Goal: Task Accomplishment & Management: Use online tool/utility

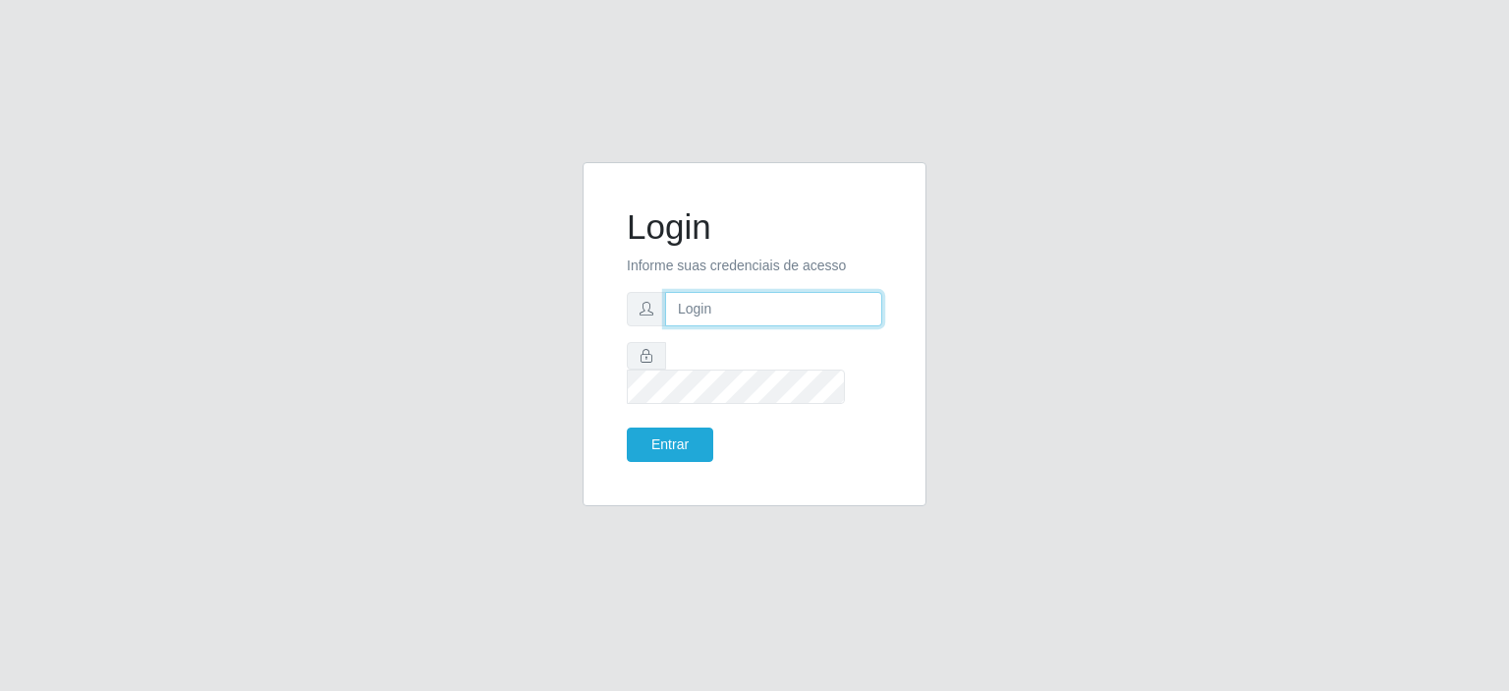
click at [723, 326] on input "text" at bounding box center [773, 309] width 217 height 34
type input "[EMAIL_ADDRESS][PERSON_NAME][DOMAIN_NAME]"
click at [627, 427] on button "Entrar" at bounding box center [670, 444] width 86 height 34
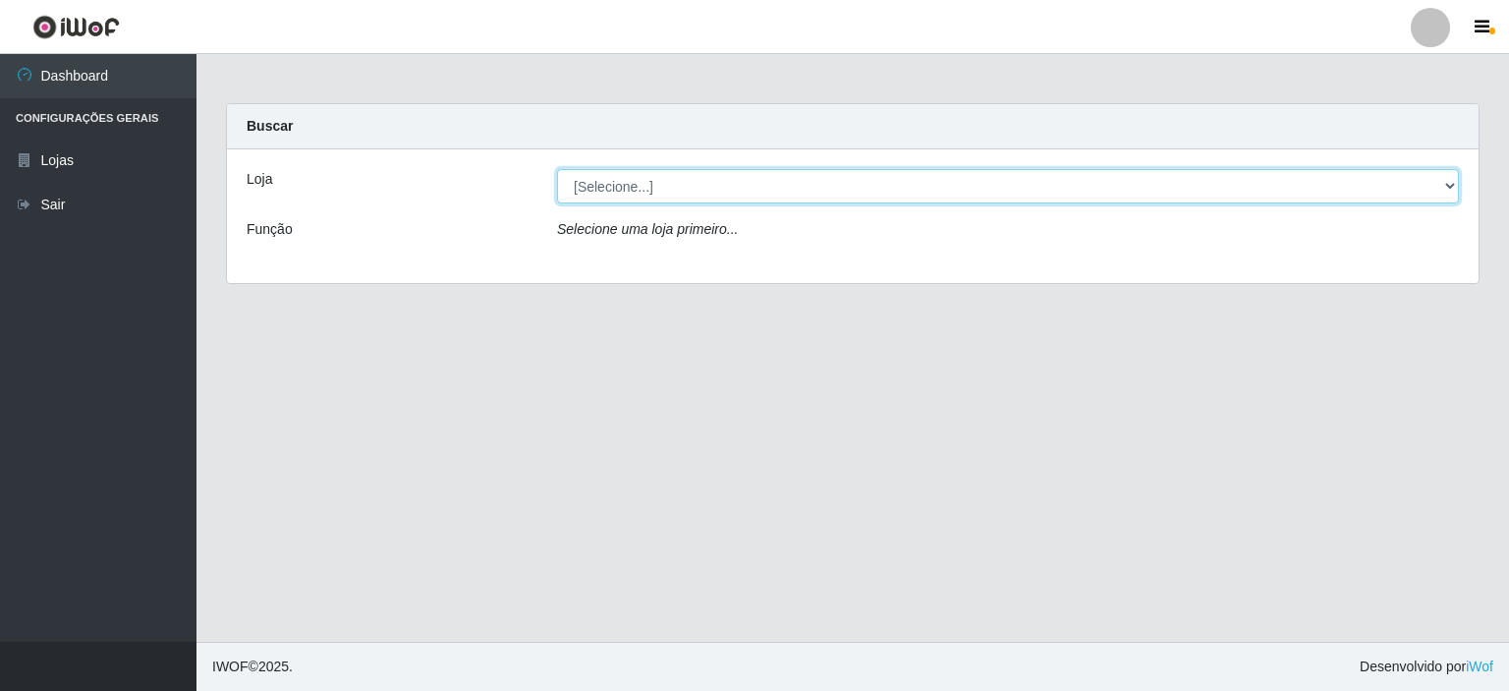
drag, startPoint x: 1456, startPoint y: 186, endPoint x: 1435, endPoint y: 186, distance: 21.6
click at [1456, 186] on select "[Selecione...] Corte Fácil - Unidade Planalto" at bounding box center [1008, 186] width 902 height 34
select select "202"
click at [557, 169] on select "[Selecione...] Corte Fácil - Unidade Planalto" at bounding box center [1008, 186] width 902 height 34
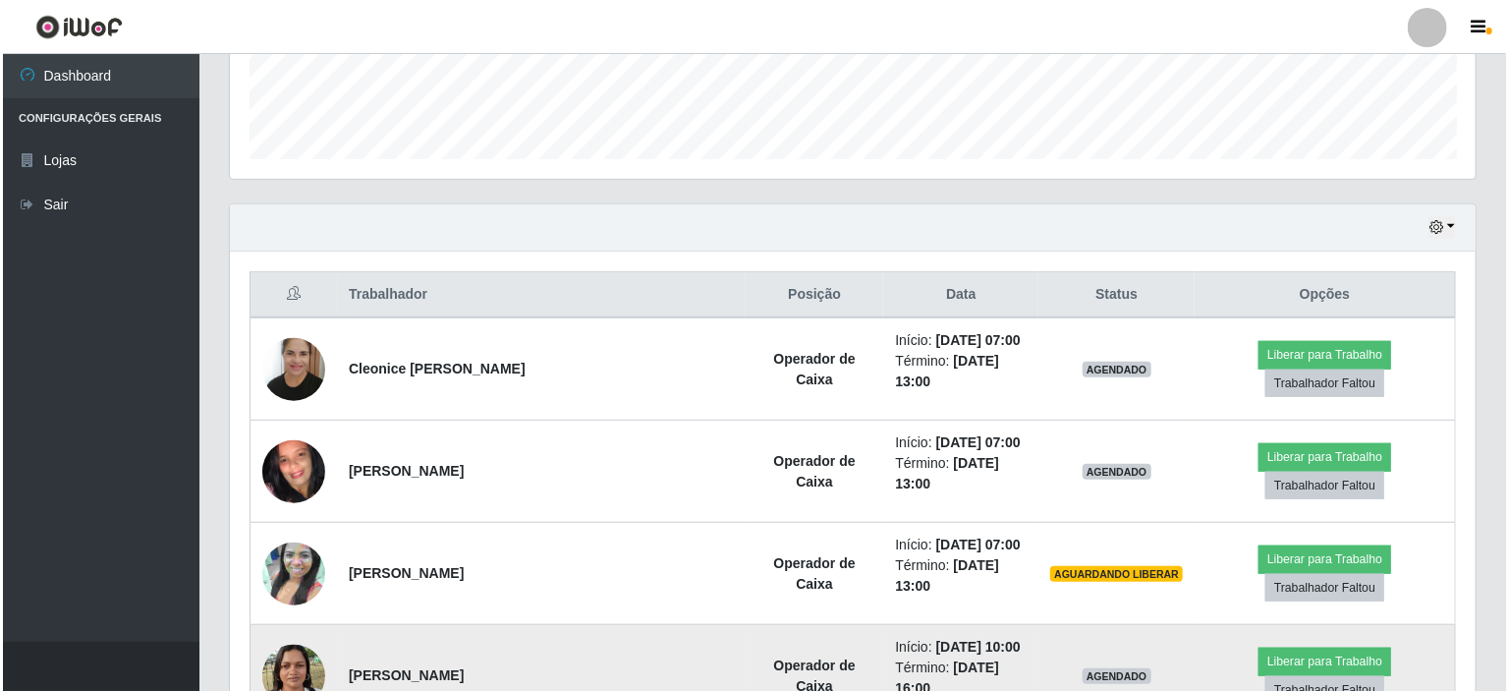
scroll to position [491, 0]
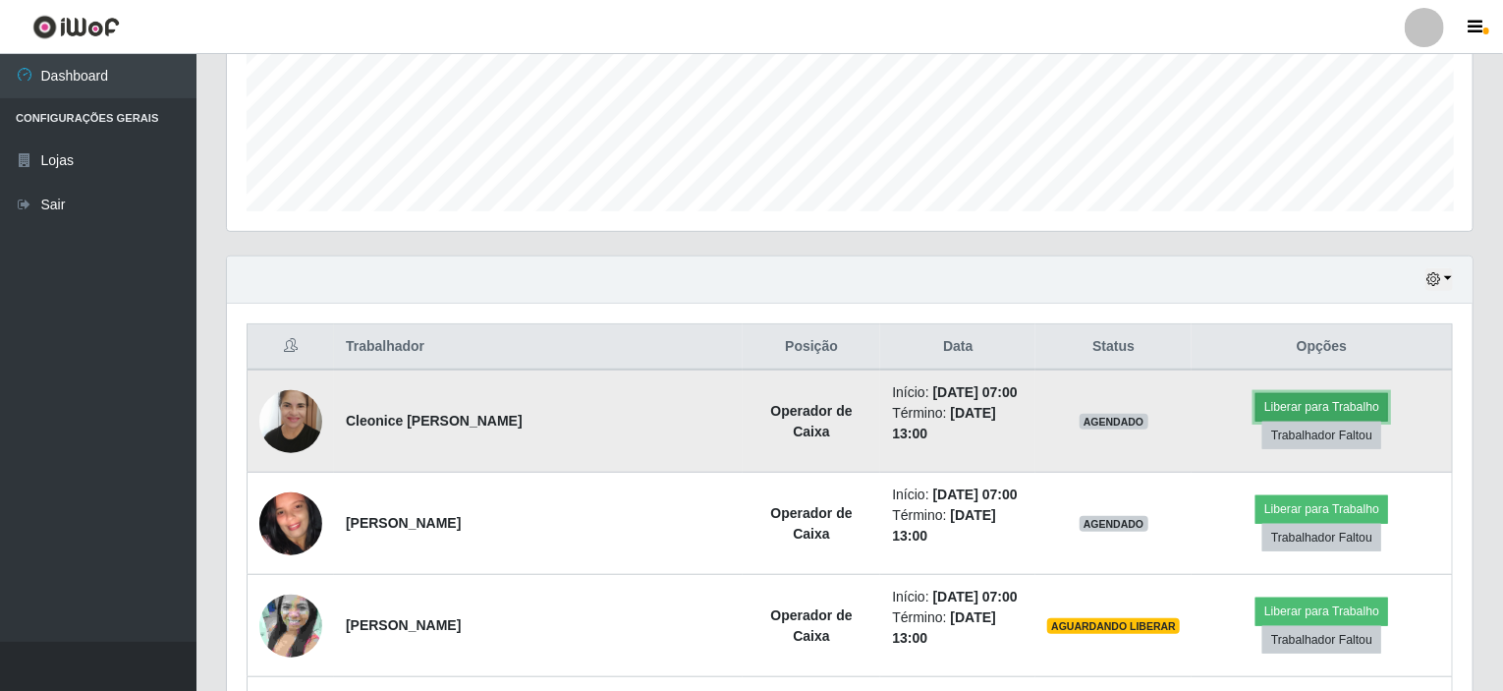
click at [1256, 408] on button "Liberar para Trabalho" at bounding box center [1322, 407] width 133 height 28
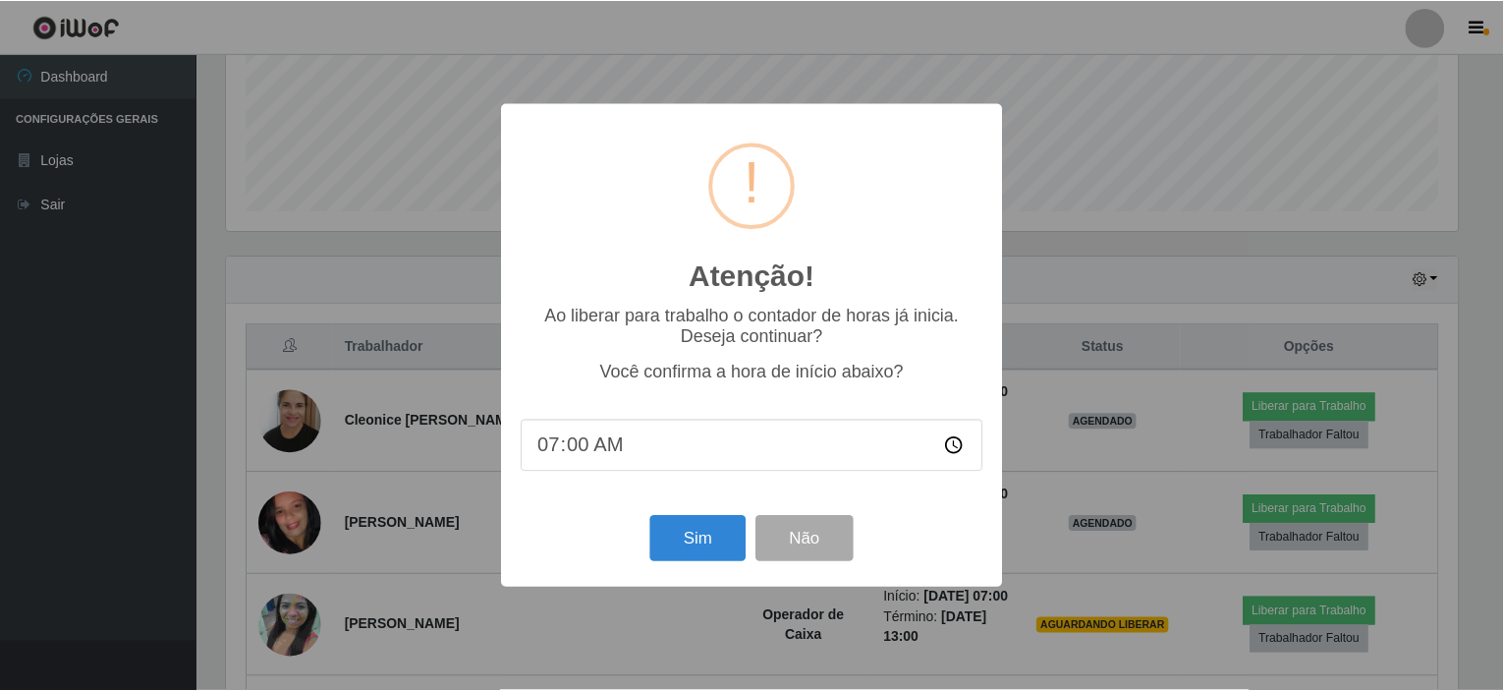
scroll to position [408, 1238]
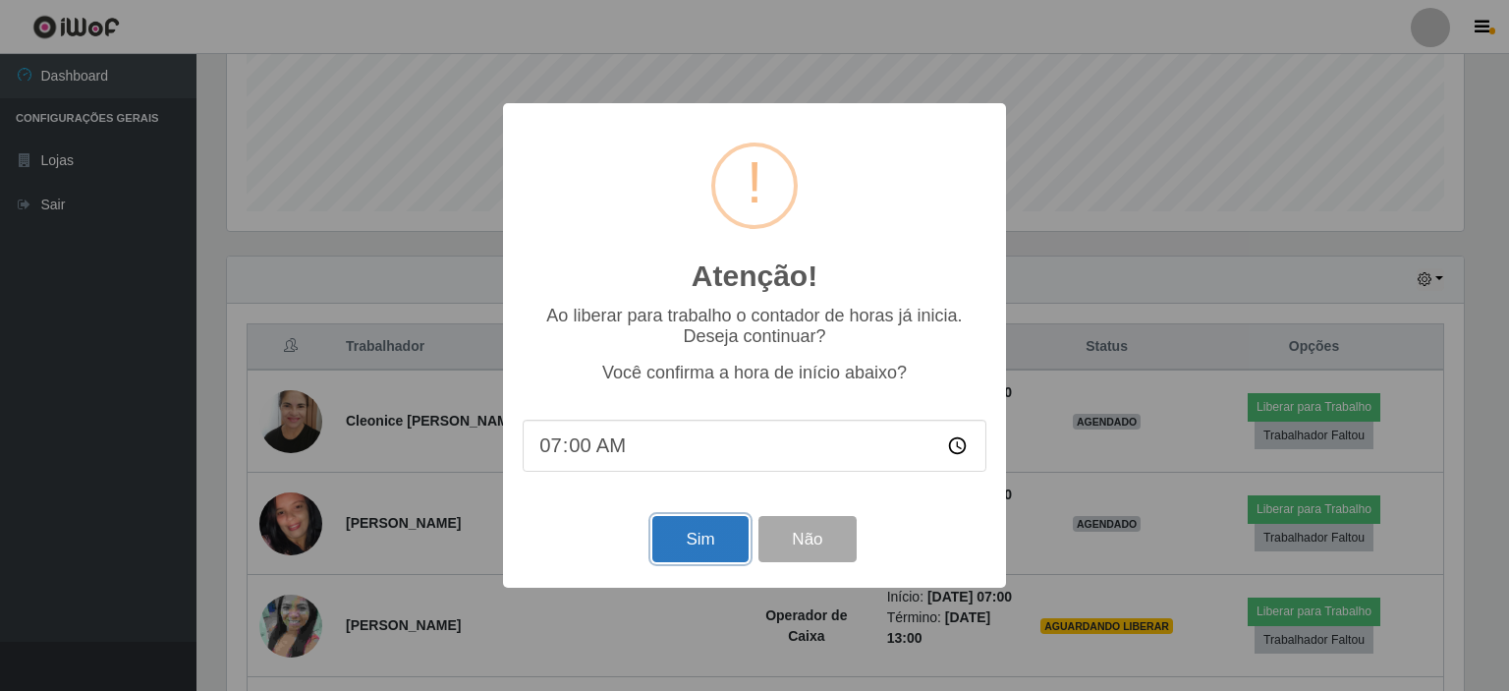
click at [708, 550] on button "Sim" at bounding box center [699, 539] width 95 height 46
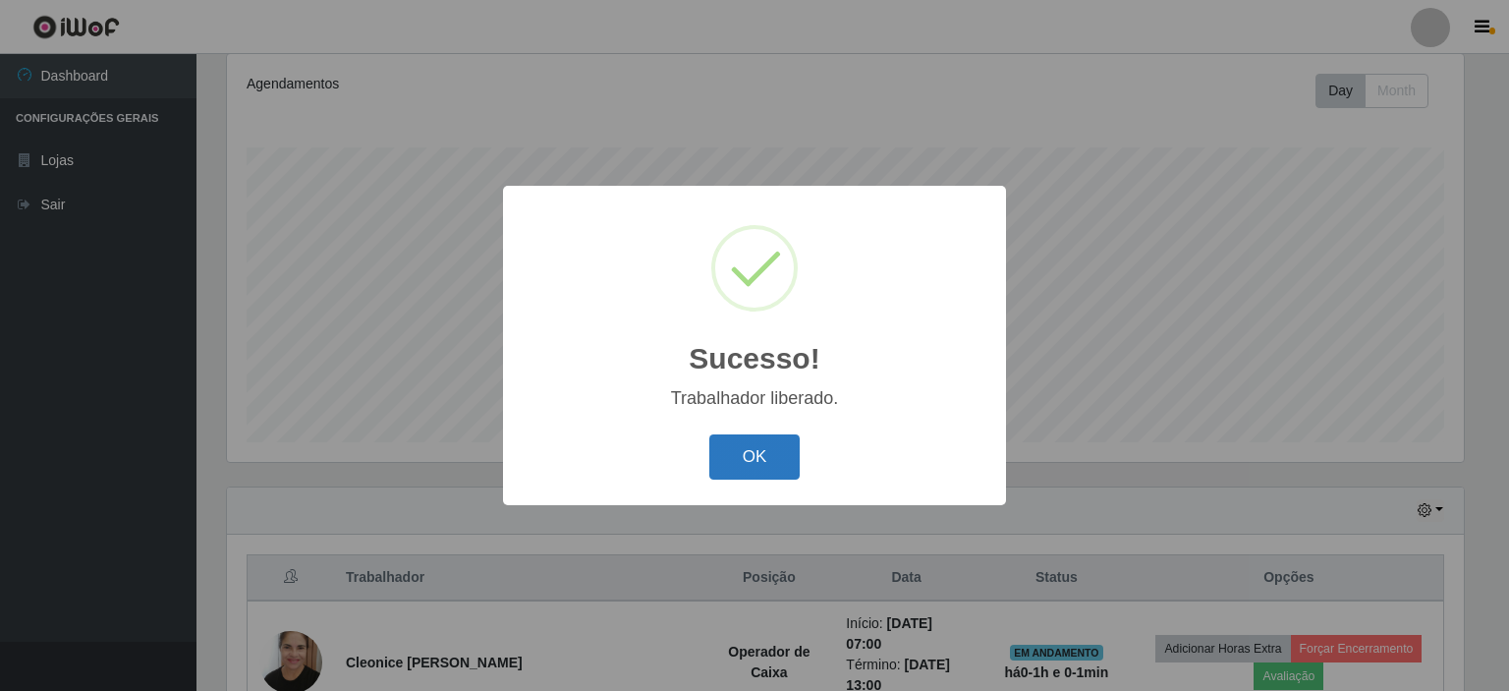
click at [746, 455] on button "OK" at bounding box center [754, 457] width 91 height 46
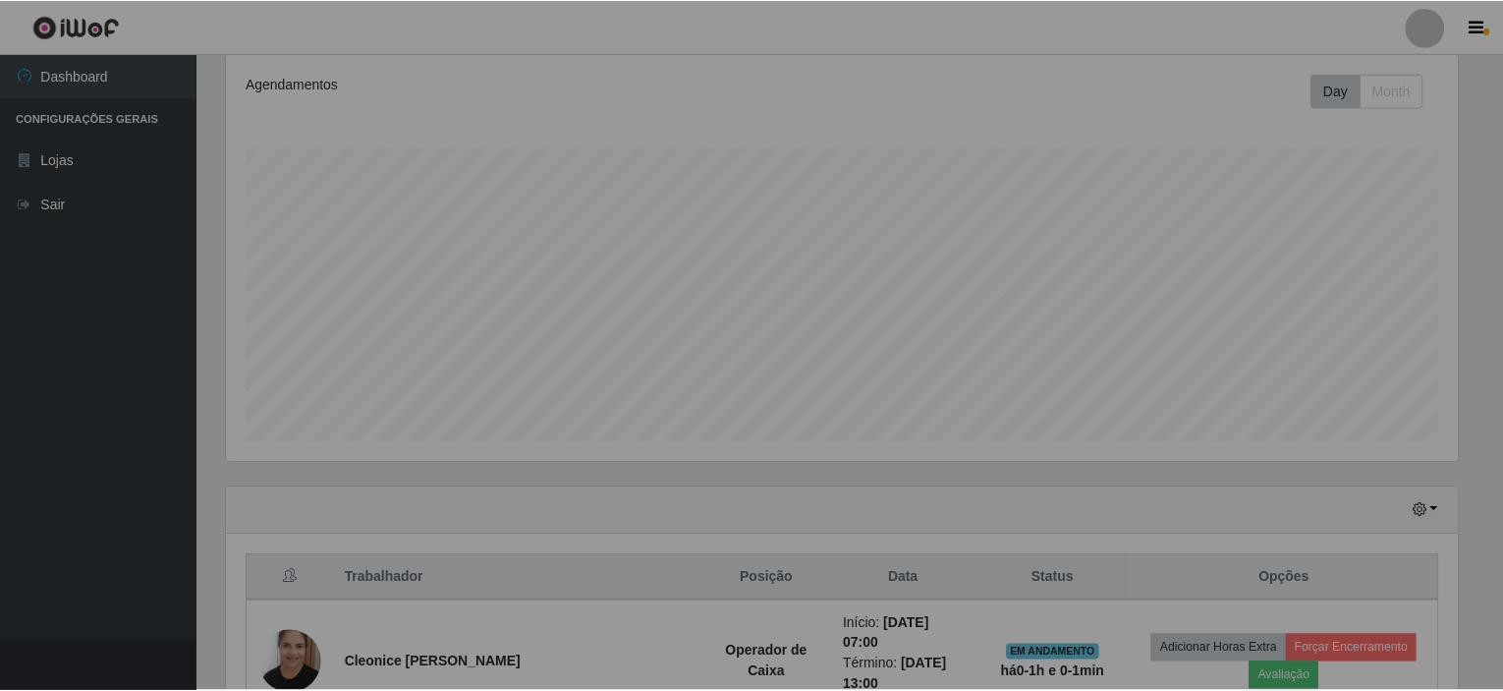
scroll to position [408, 1246]
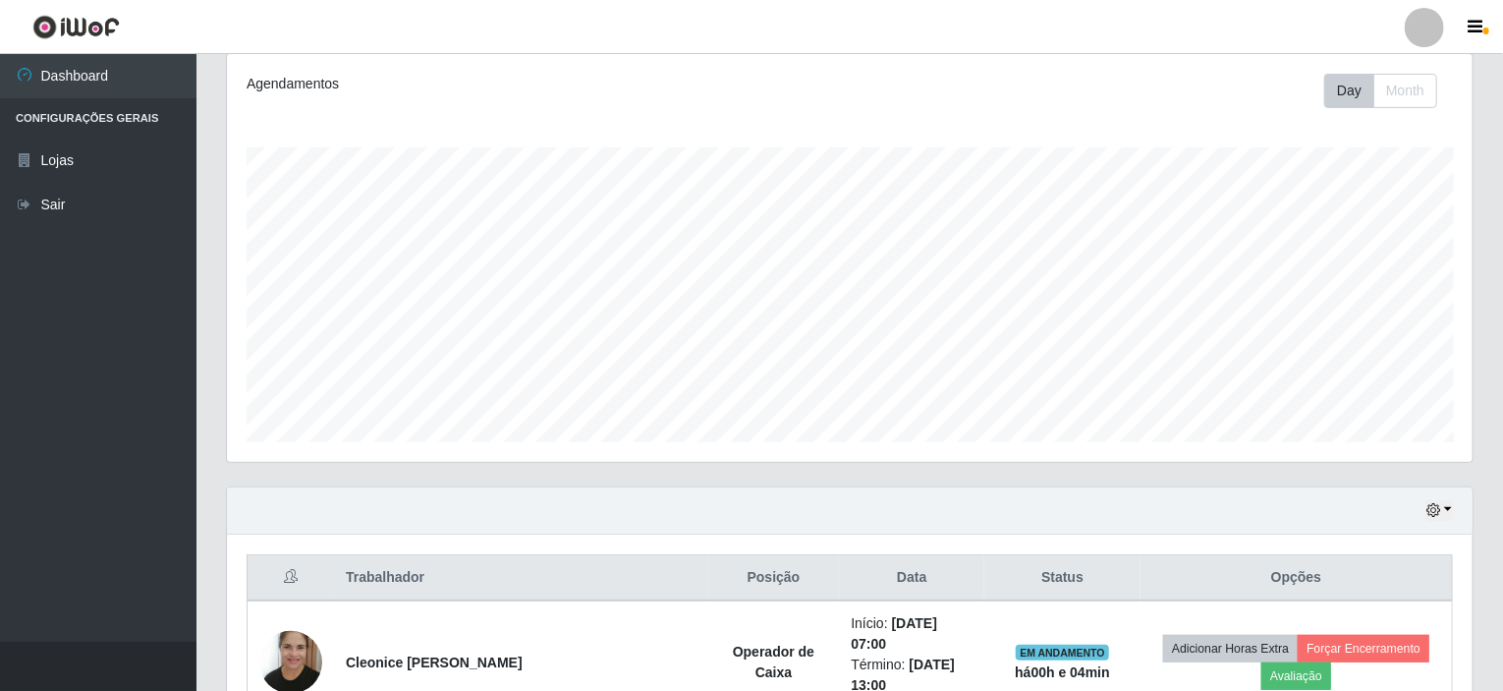
click at [1454, 506] on div "Hoje 1 dia 3 dias 1 Semana Não encerrados" at bounding box center [850, 510] width 1246 height 47
click at [1450, 506] on button "button" at bounding box center [1440, 510] width 28 height 23
click at [1351, 425] on button "1 Semana" at bounding box center [1374, 438] width 155 height 41
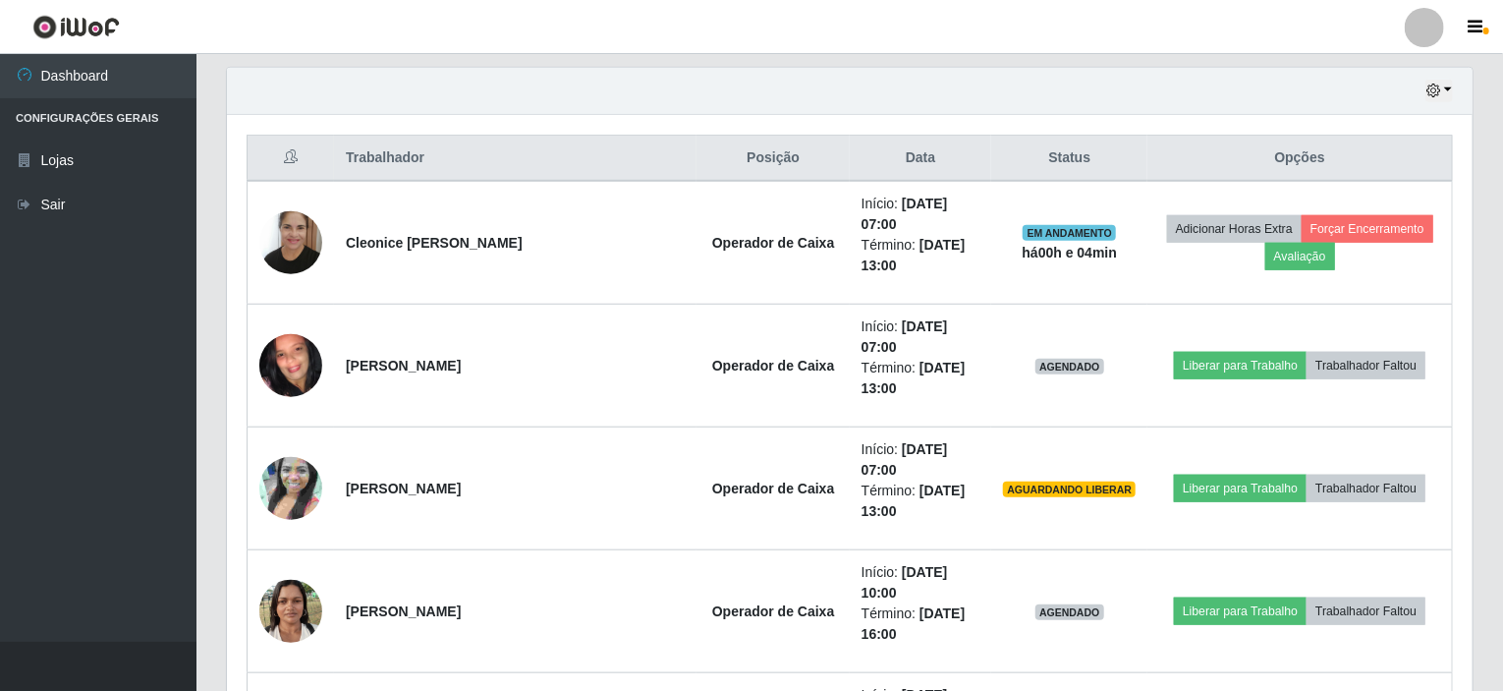
scroll to position [653, 0]
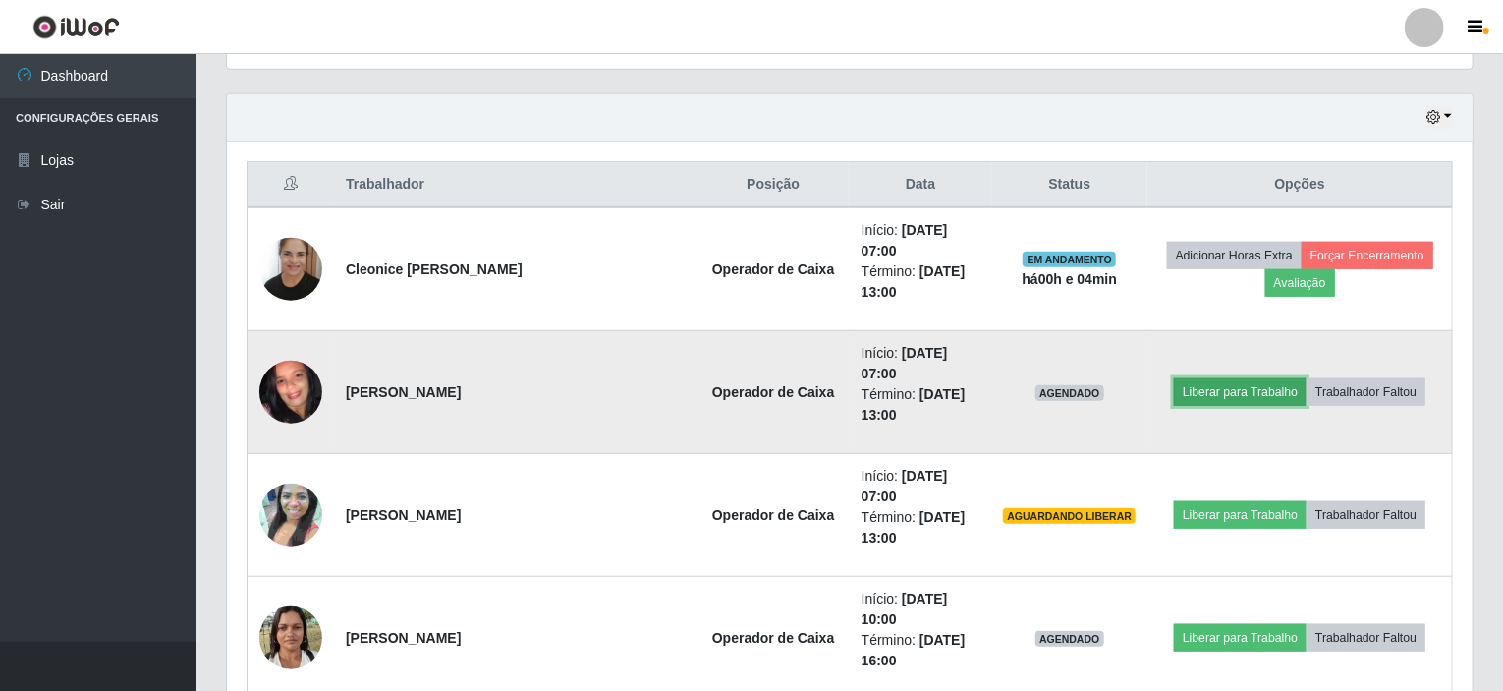
click at [1175, 378] on button "Liberar para Trabalho" at bounding box center [1240, 392] width 133 height 28
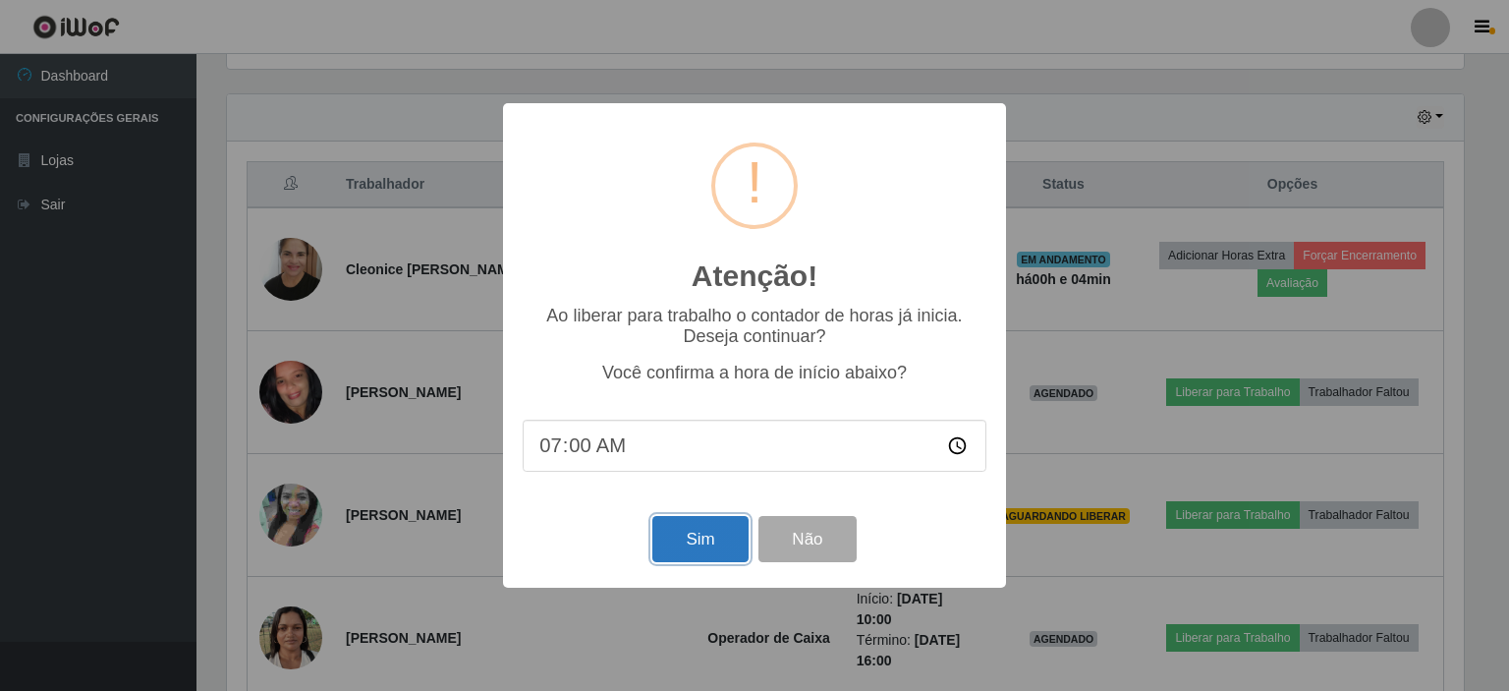
click at [707, 537] on button "Sim" at bounding box center [699, 539] width 95 height 46
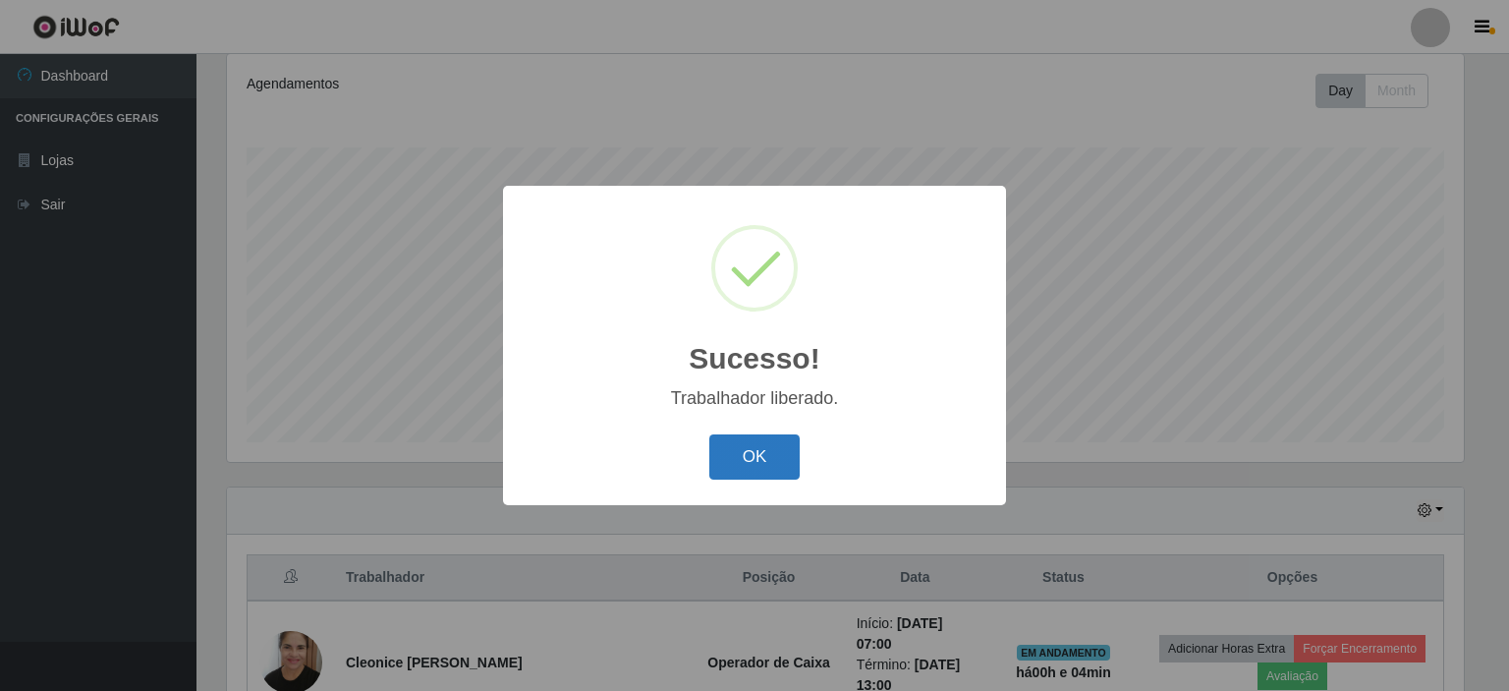
click at [795, 455] on button "OK" at bounding box center [754, 457] width 91 height 46
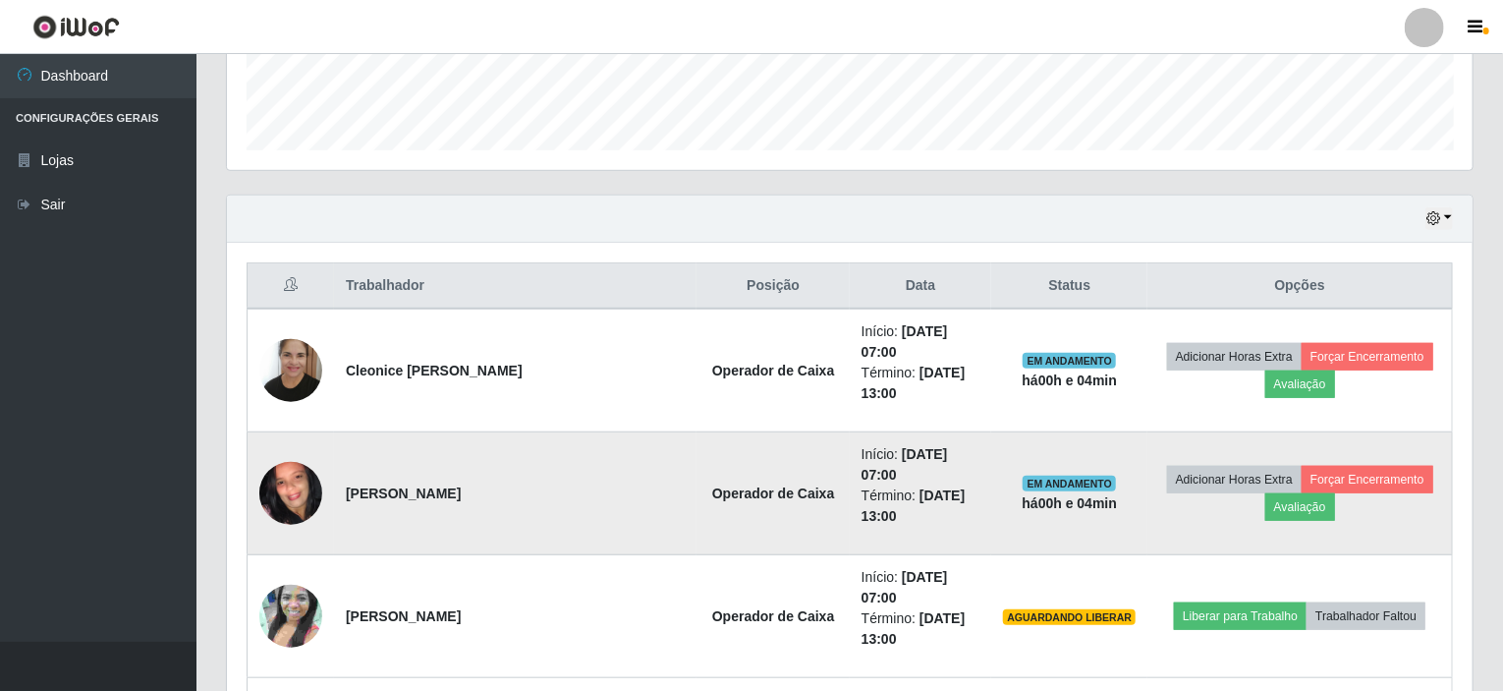
scroll to position [555, 0]
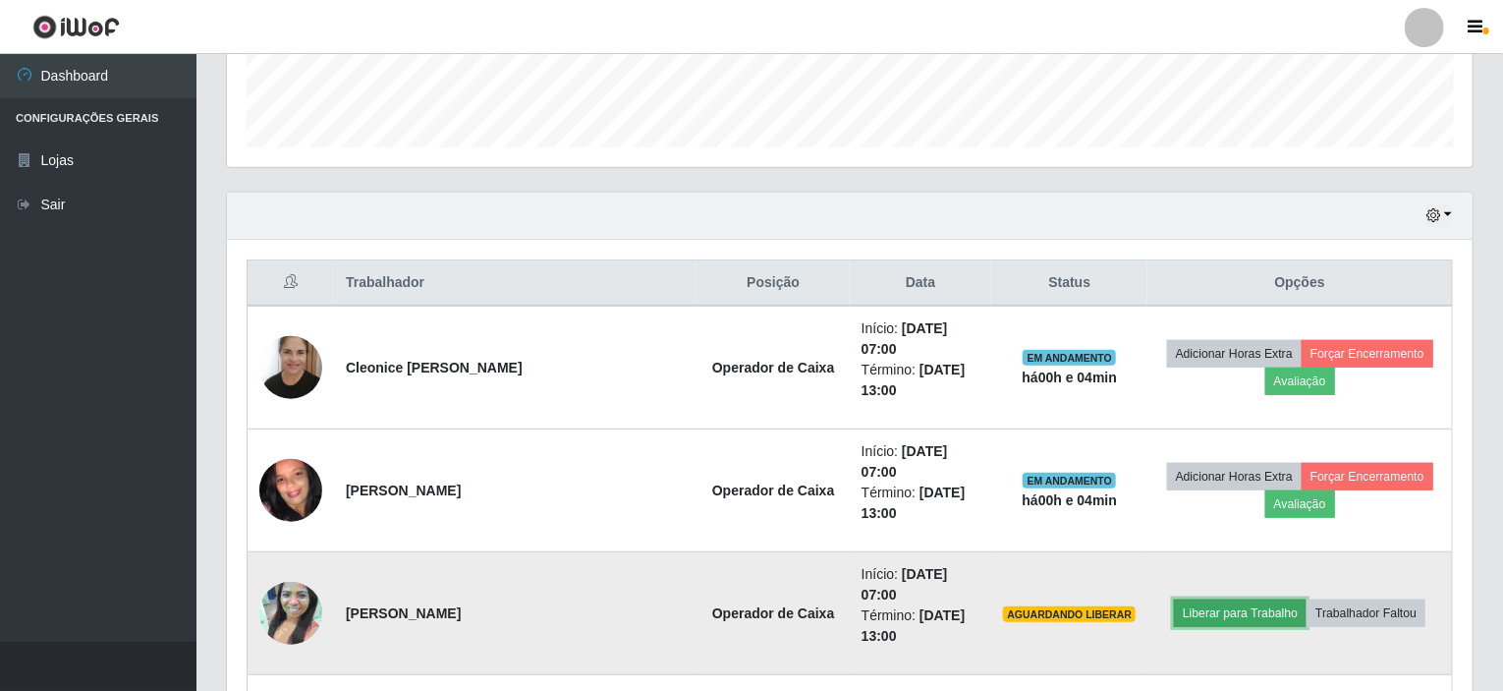
click at [1215, 599] on button "Liberar para Trabalho" at bounding box center [1240, 613] width 133 height 28
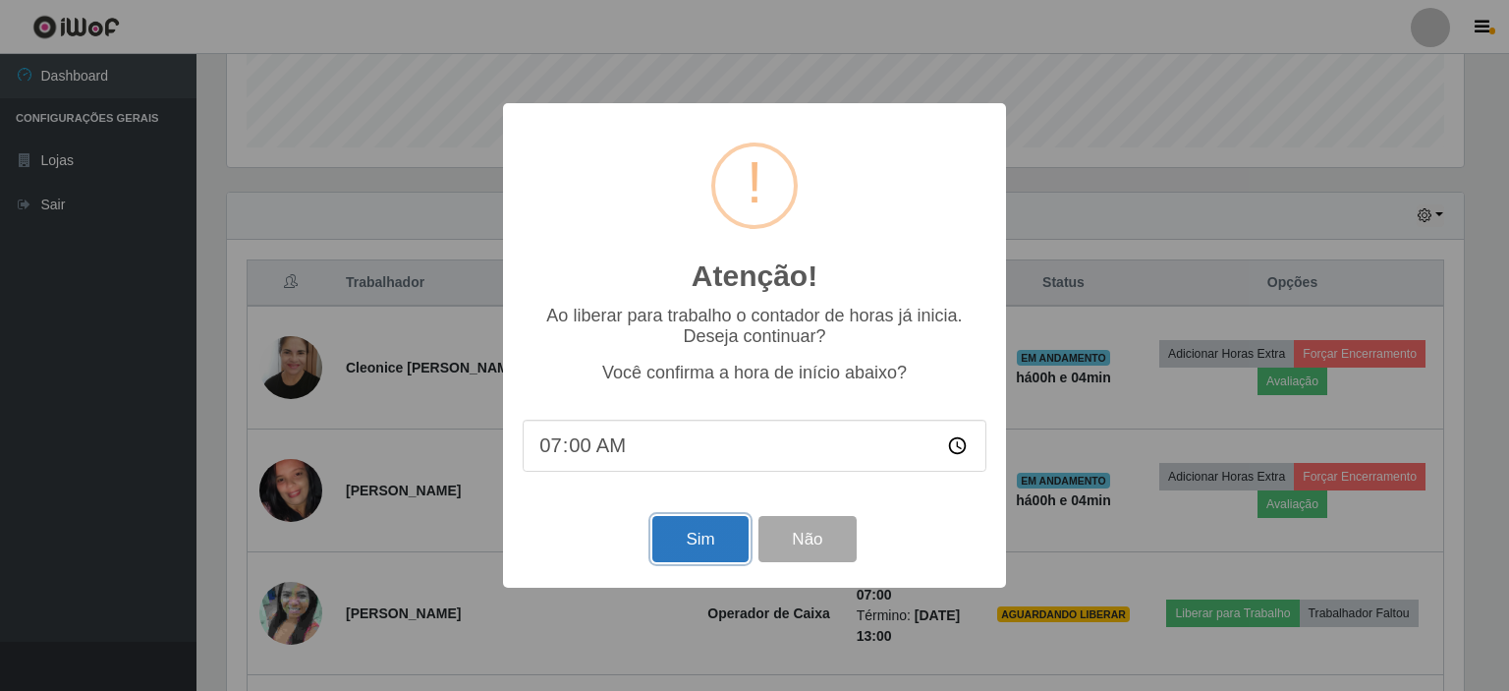
click at [699, 555] on button "Sim" at bounding box center [699, 539] width 95 height 46
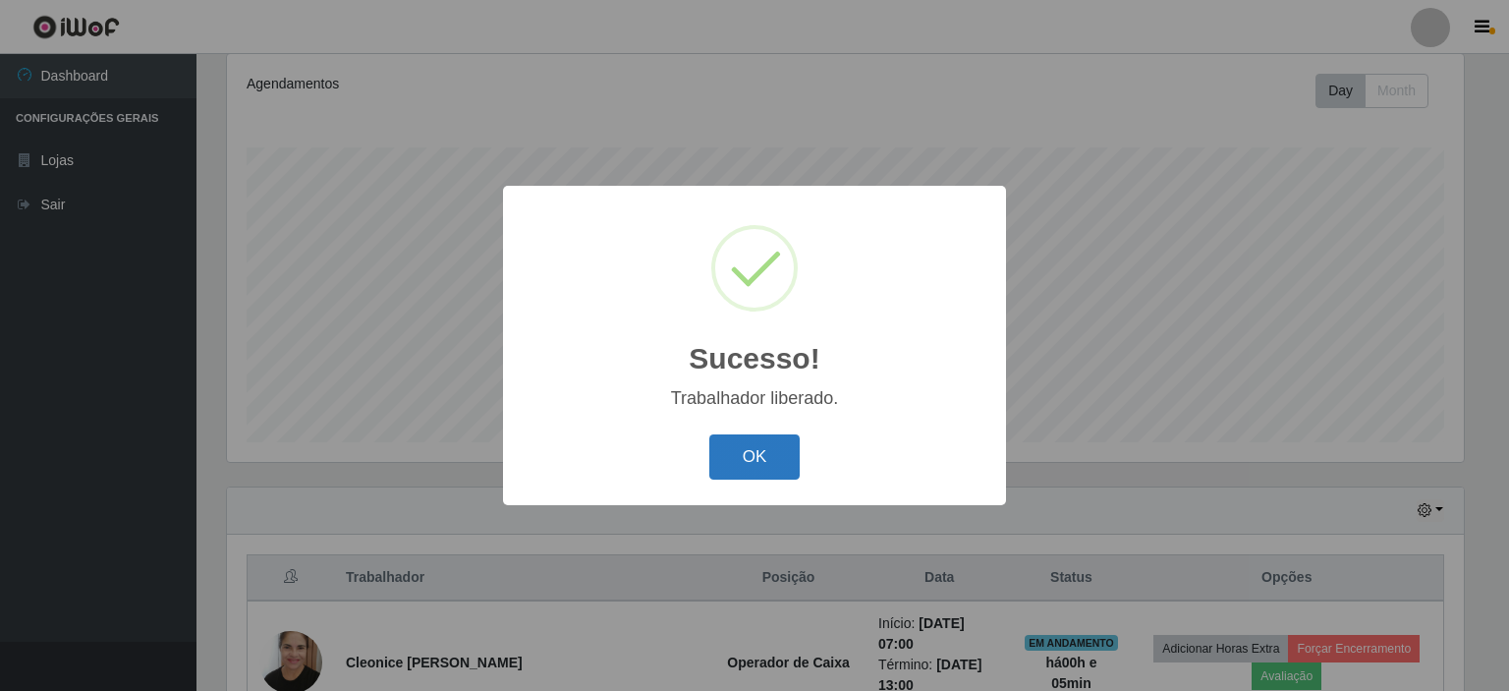
click at [794, 461] on button "OK" at bounding box center [754, 457] width 91 height 46
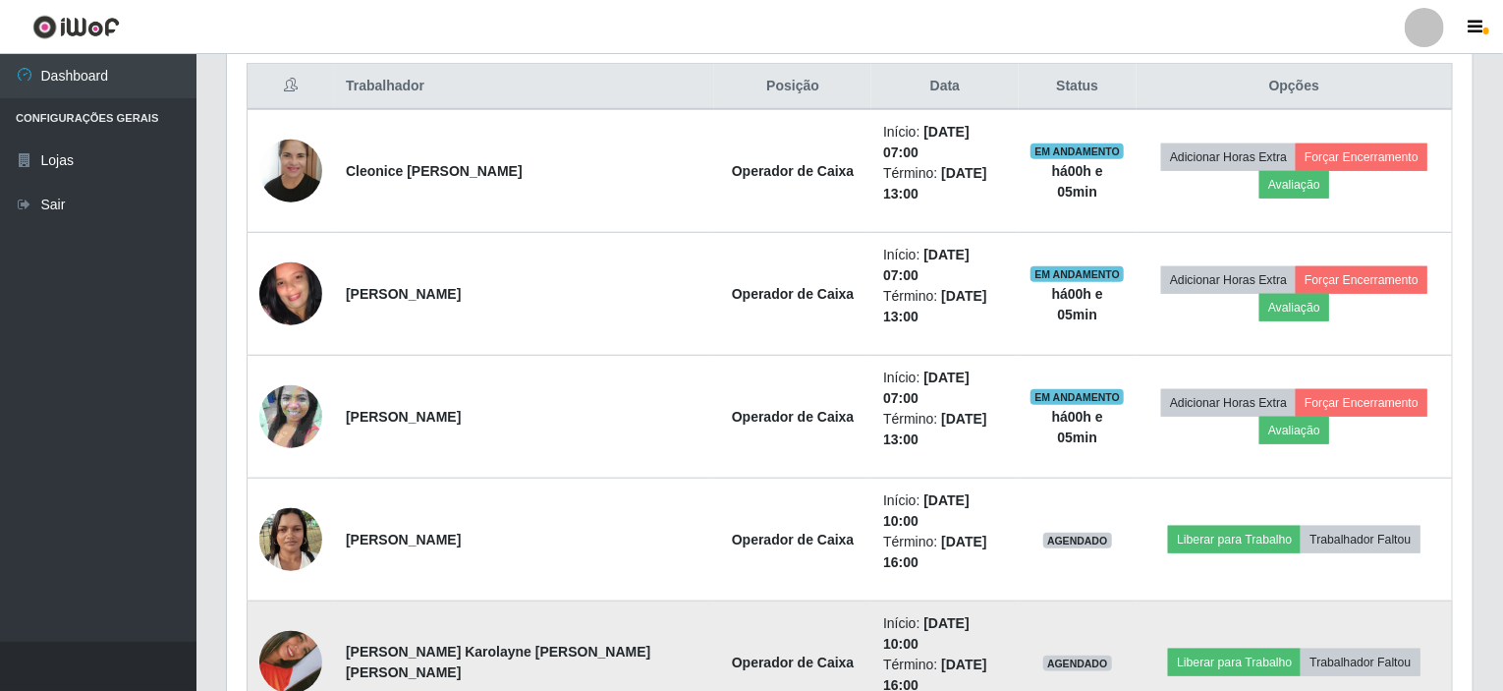
scroll to position [850, 0]
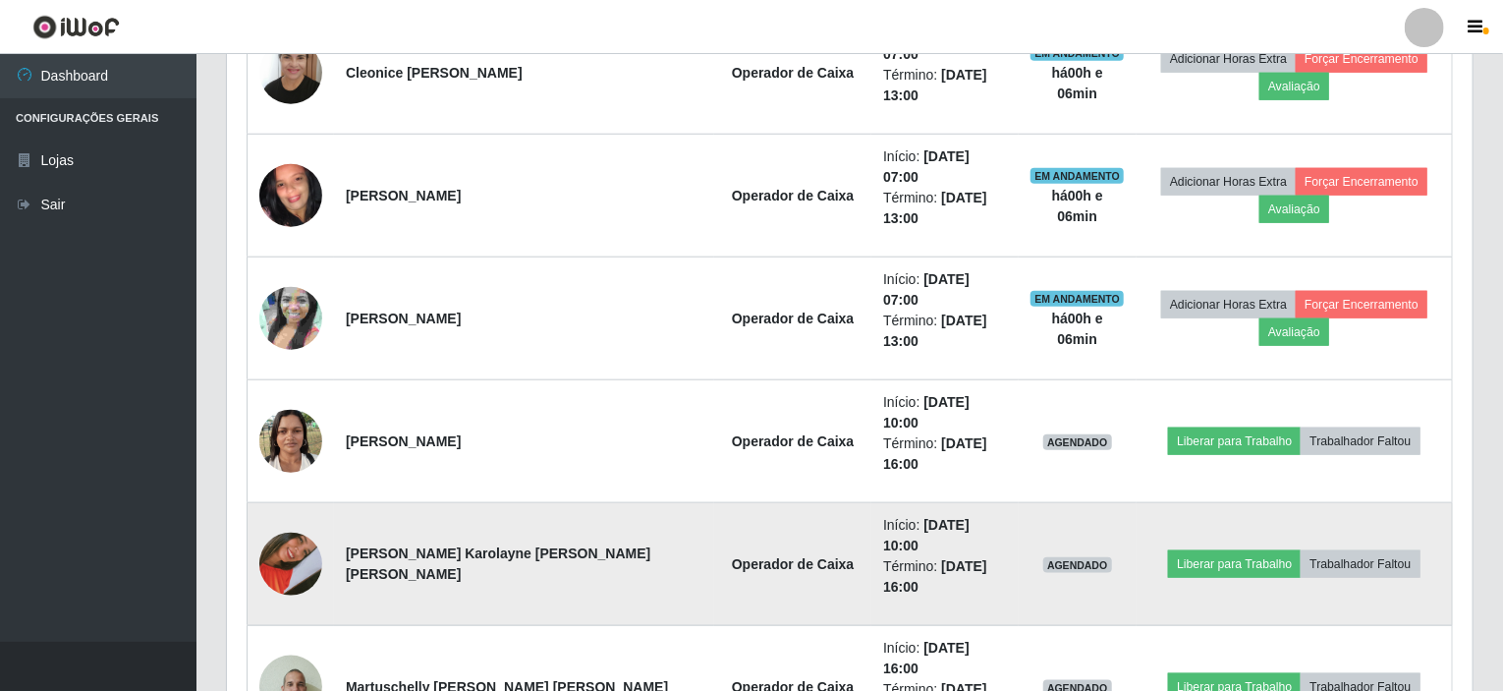
click at [907, 626] on td "Início: [DATE] 16:00 Término: [DATE] 22:00" at bounding box center [945, 687] width 147 height 123
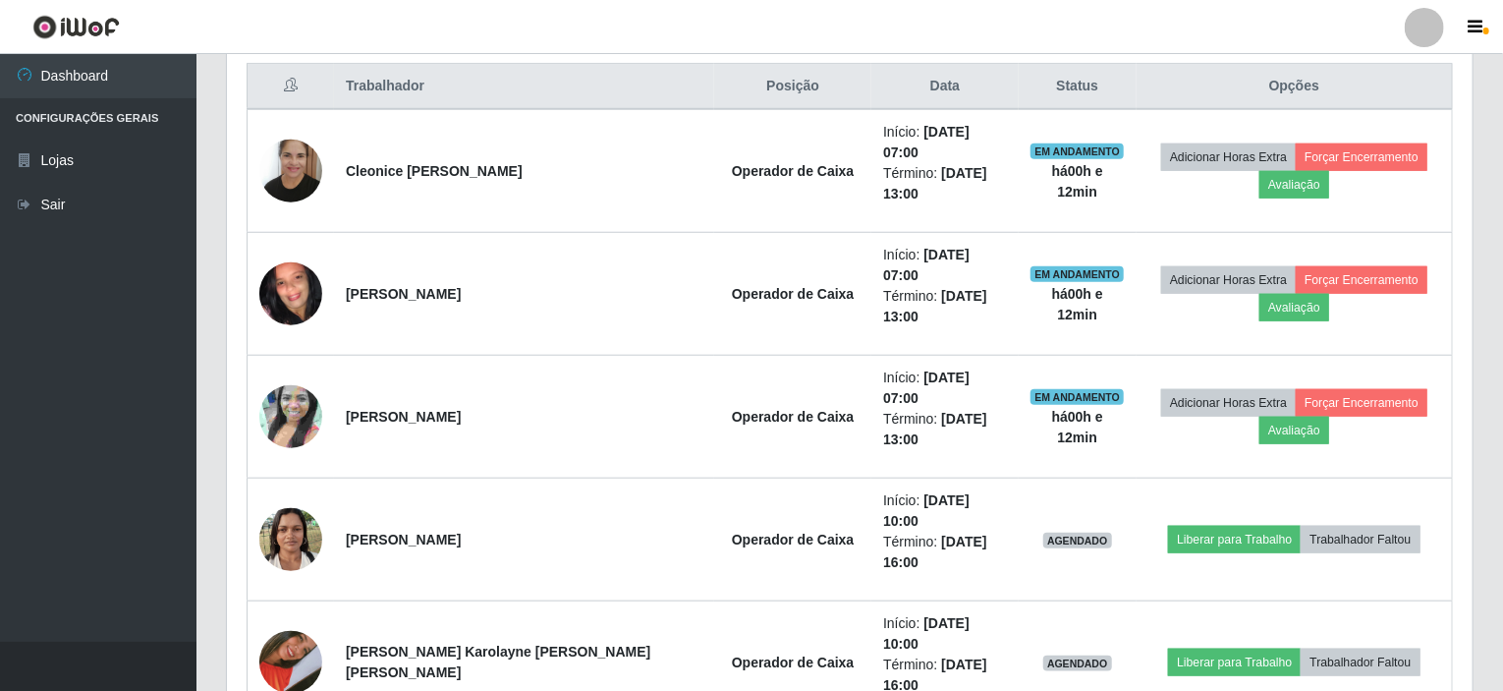
scroll to position [555, 0]
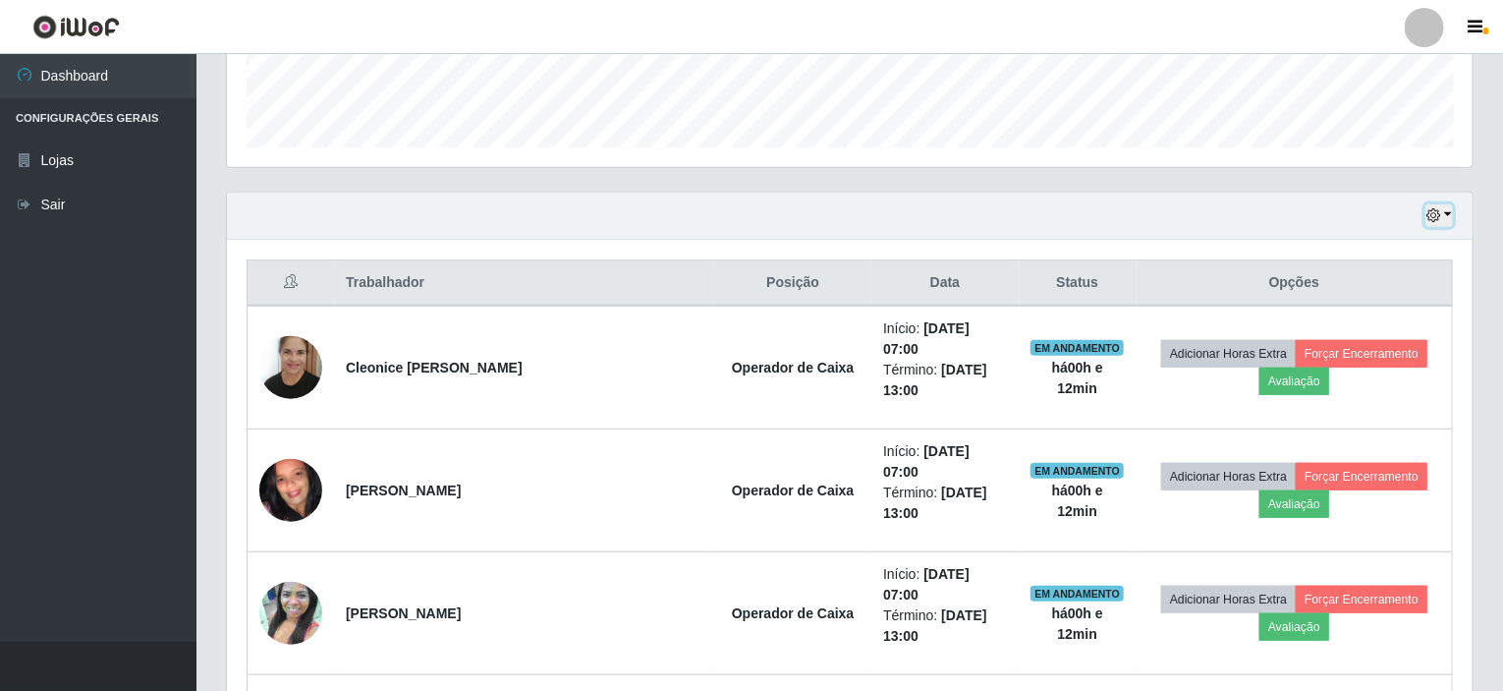
click at [1444, 210] on button "button" at bounding box center [1440, 215] width 28 height 23
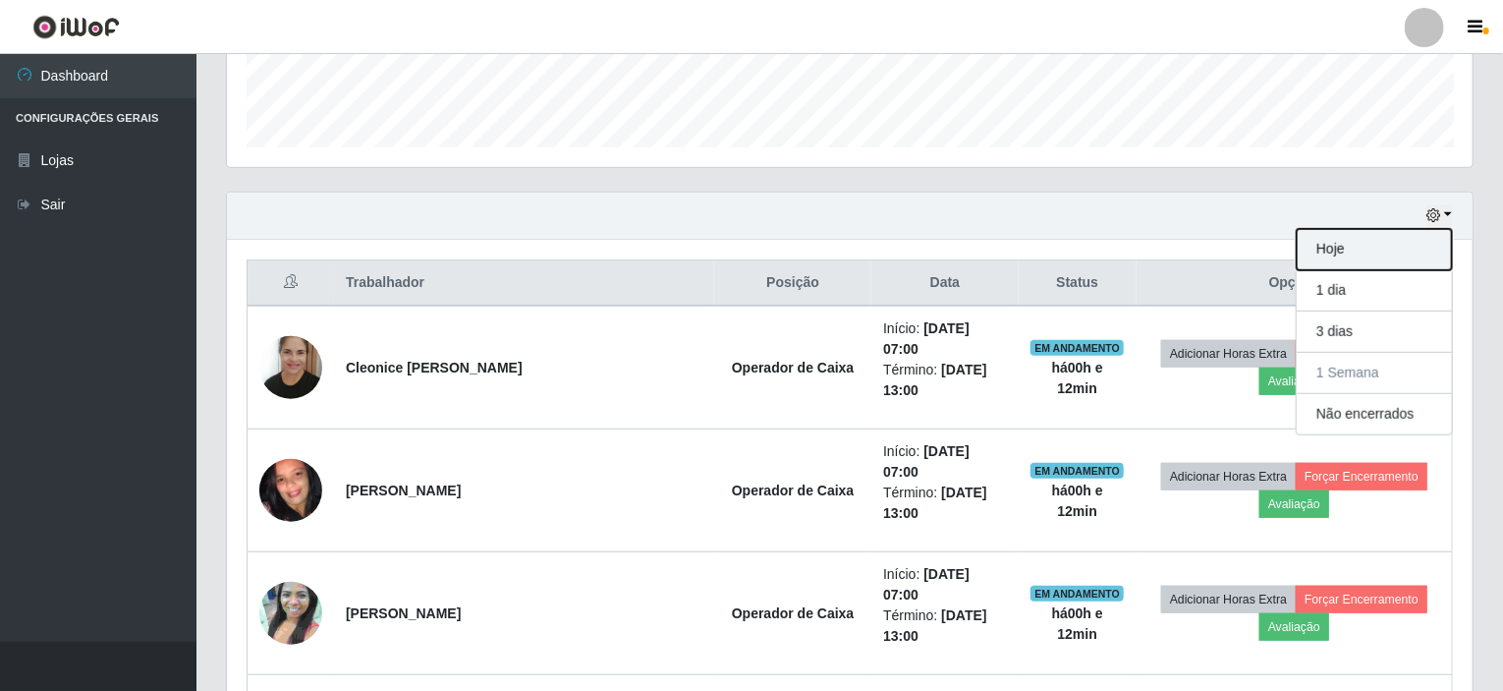
click at [1360, 251] on button "Hoje" at bounding box center [1374, 249] width 155 height 41
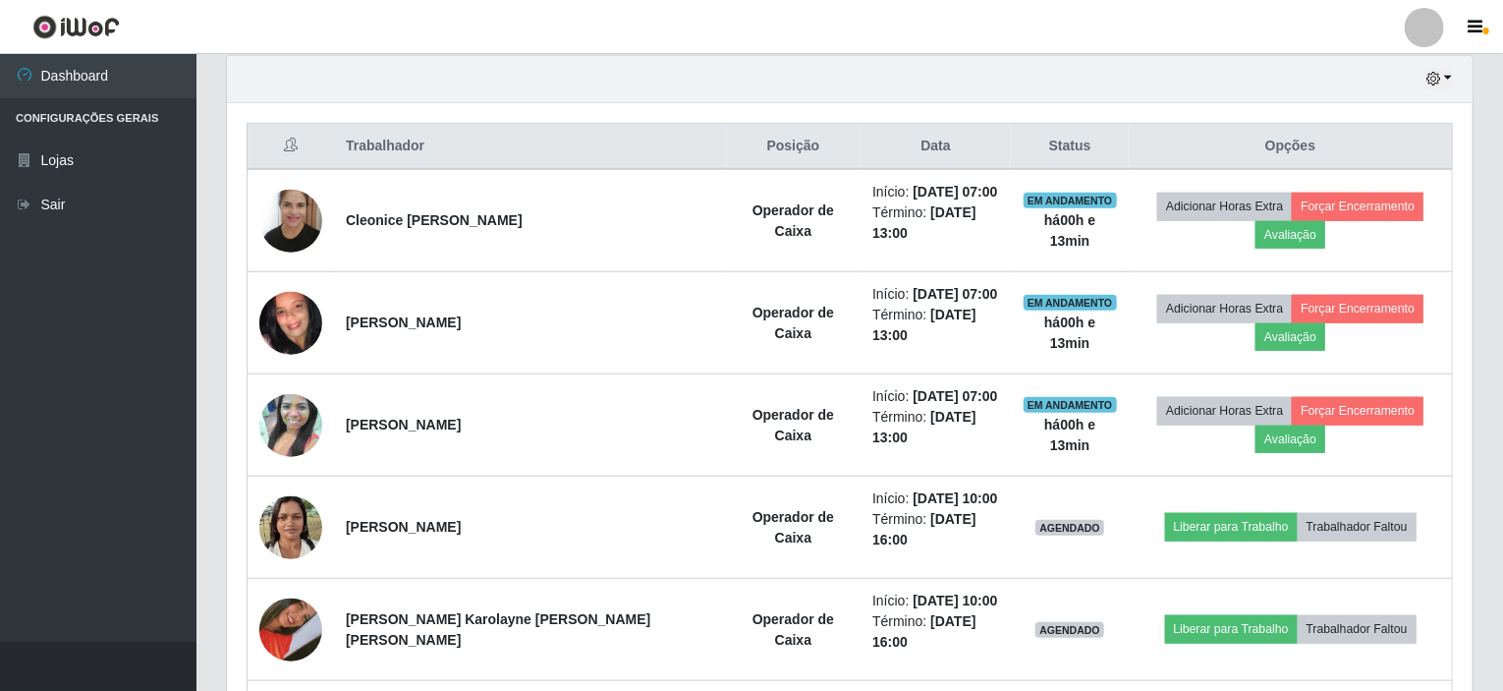
scroll to position [653, 0]
